Goal: Information Seeking & Learning: Learn about a topic

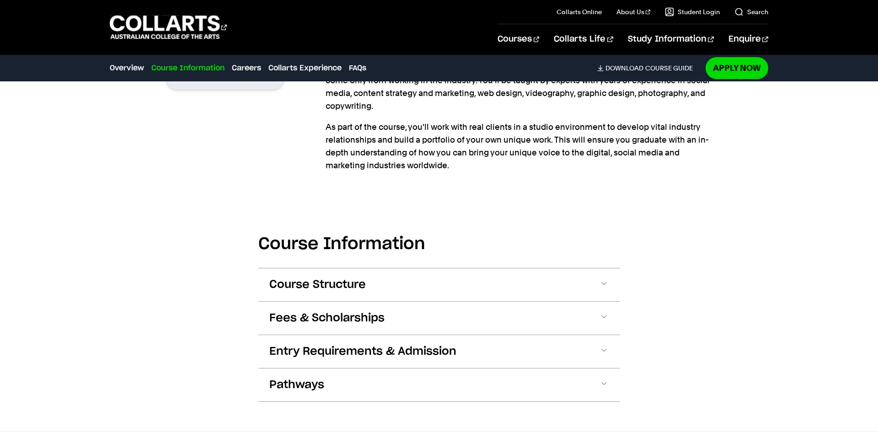
scroll to position [914, 0]
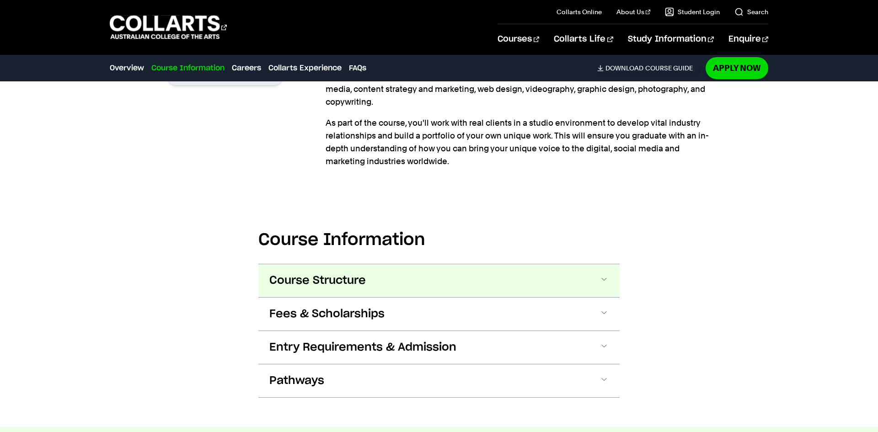
click at [601, 264] on button "Course Structure" at bounding box center [438, 280] width 361 height 33
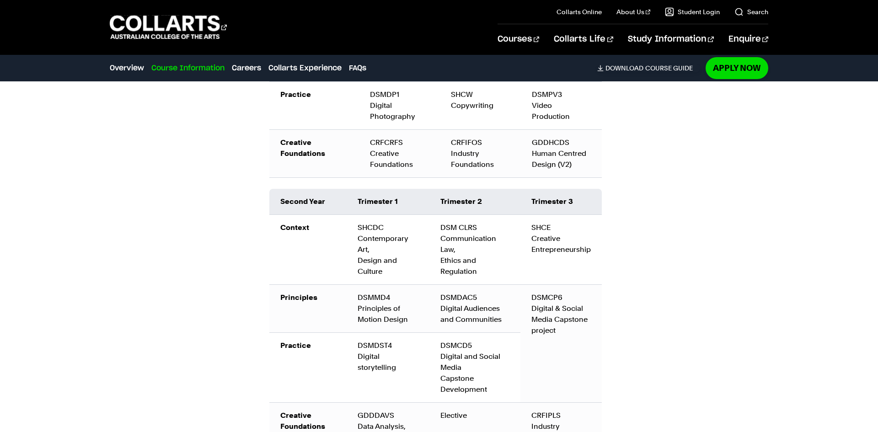
scroll to position [1425, 0]
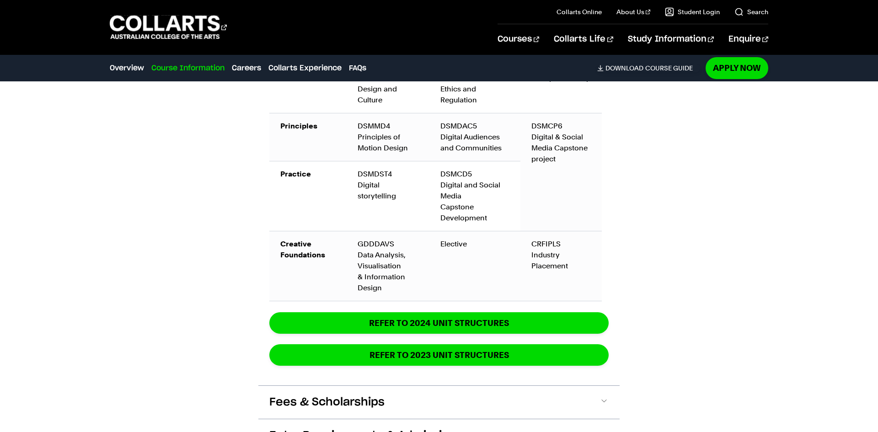
scroll to position [1591, 0]
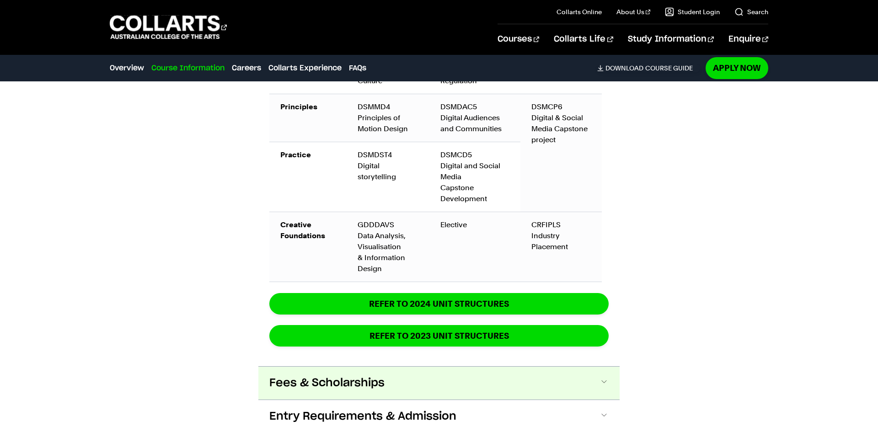
click at [448, 367] on button "Fees & Scholarships" at bounding box center [438, 383] width 361 height 33
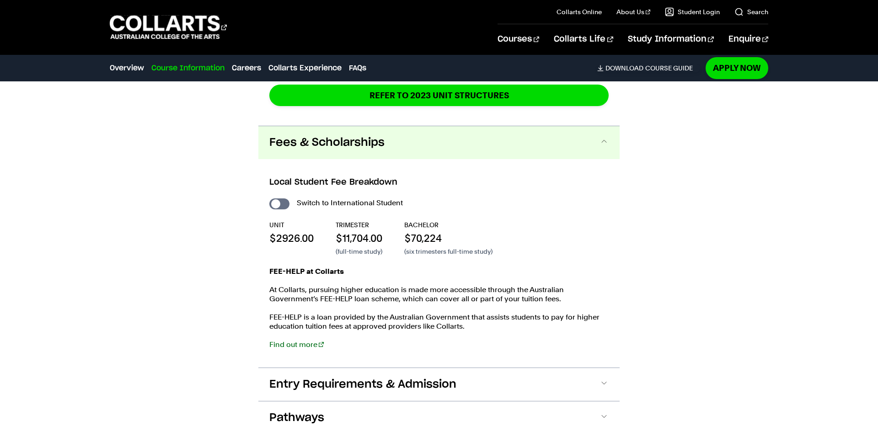
scroll to position [0, 0]
